Goal: Transaction & Acquisition: Purchase product/service

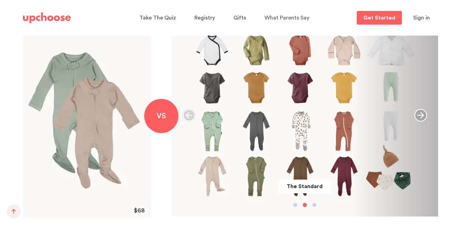
scroll to position [805, 0]
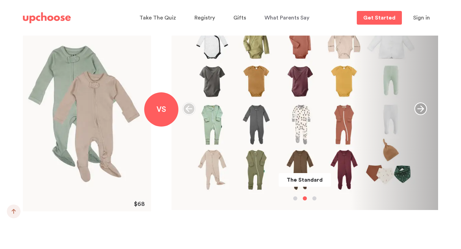
click at [419, 109] on icon "button" at bounding box center [420, 108] width 13 height 13
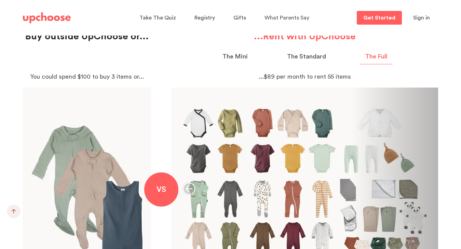
scroll to position [724, 0]
click at [250, 55] on button "The Mini" at bounding box center [235, 58] width 36 height 12
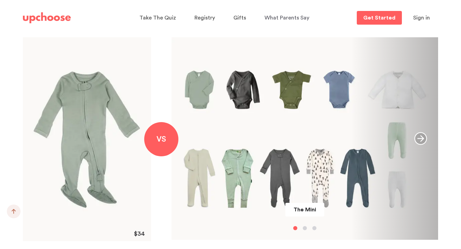
scroll to position [774, 0]
click at [315, 118] on div "The Mini" at bounding box center [305, 139] width 267 height 202
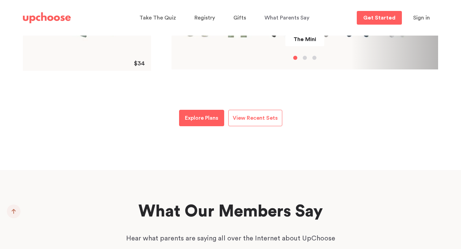
scroll to position [955, 0]
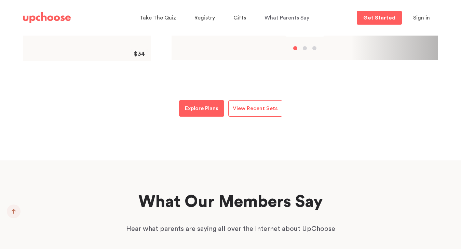
click at [236, 110] on span "View Recent Sets" at bounding box center [255, 108] width 45 height 5
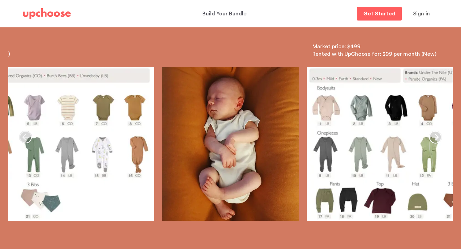
scroll to position [78, 0]
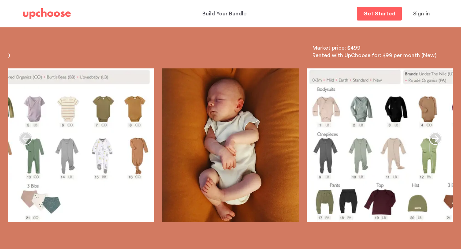
click at [435, 139] on icon "button" at bounding box center [435, 138] width 13 height 13
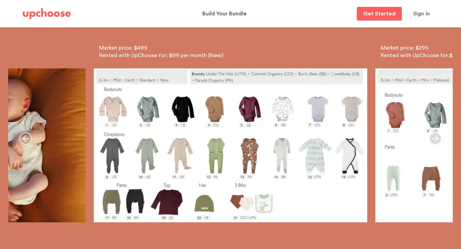
click at [435, 139] on icon "button" at bounding box center [435, 138] width 13 height 13
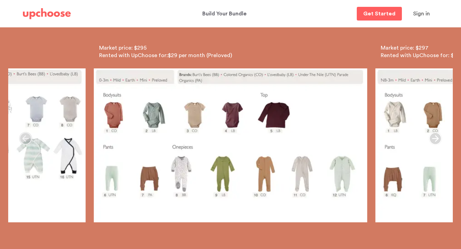
click at [435, 139] on icon "button" at bounding box center [435, 138] width 13 height 13
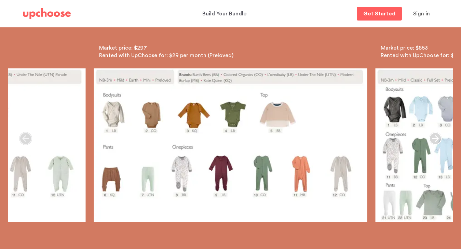
click at [436, 139] on icon "button" at bounding box center [435, 138] width 13 height 13
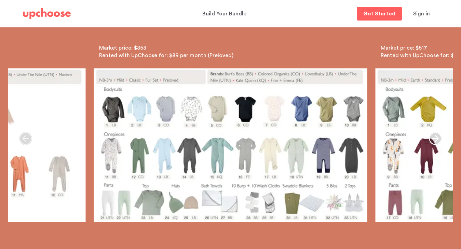
click at [436, 139] on icon "button" at bounding box center [435, 138] width 13 height 13
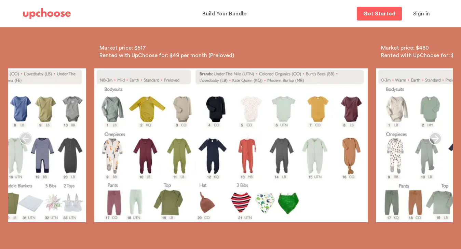
click at [436, 139] on icon "button" at bounding box center [435, 138] width 13 height 13
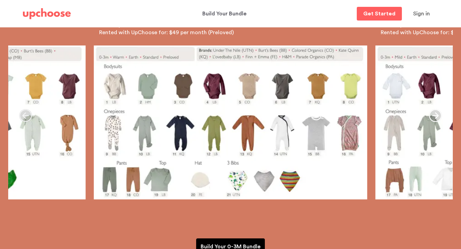
scroll to position [0, 0]
